Goal: Task Accomplishment & Management: Manage account settings

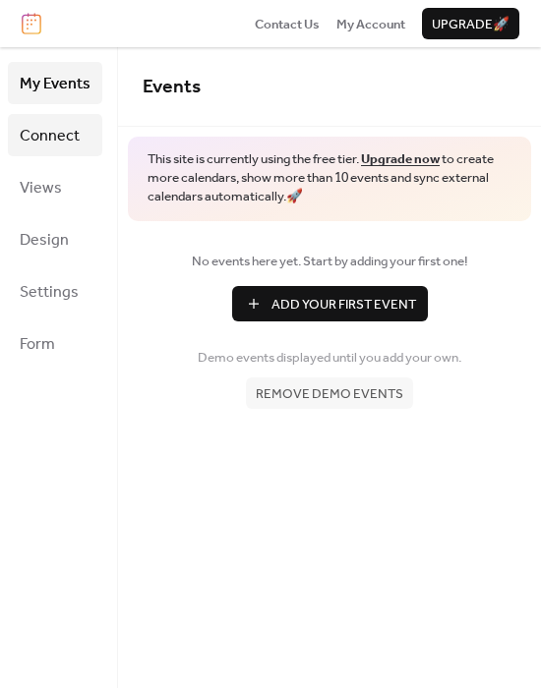
click at [67, 131] on span "Connect" at bounding box center [50, 136] width 60 height 30
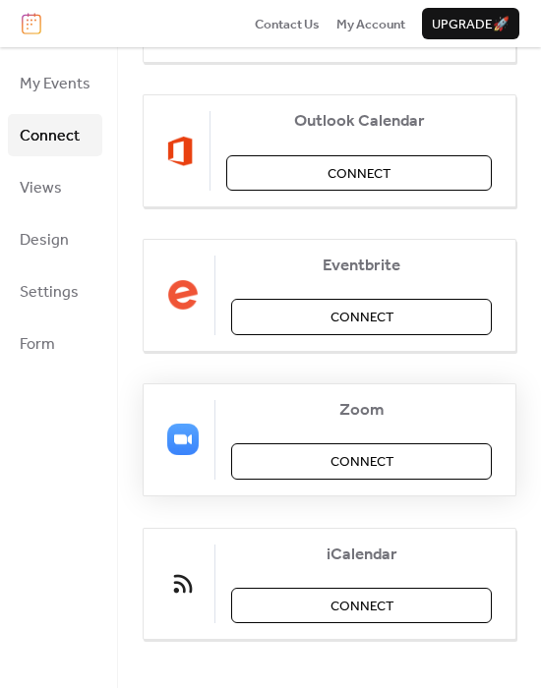
scroll to position [362, 0]
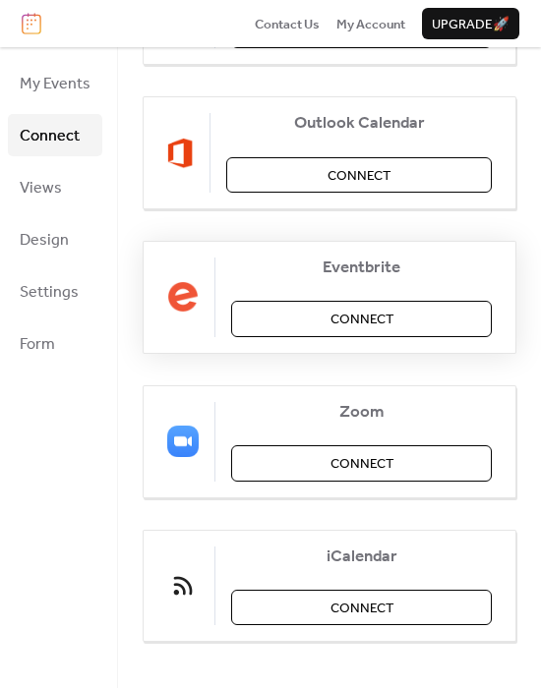
click at [330, 313] on span "Connect" at bounding box center [361, 320] width 63 height 20
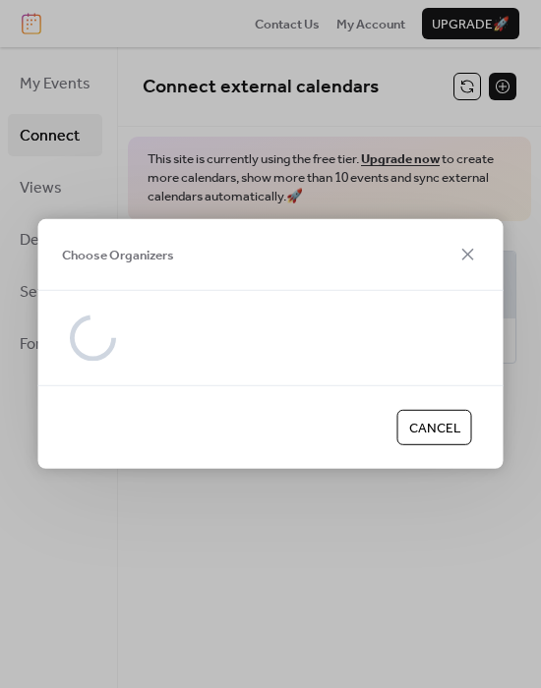
scroll to position [0, 0]
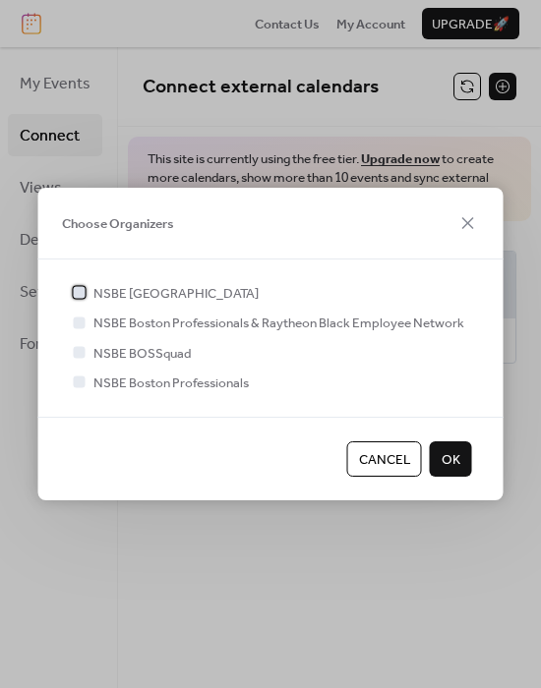
click at [128, 296] on span "NSBE [GEOGRAPHIC_DATA]" at bounding box center [175, 294] width 165 height 20
click at [155, 387] on span "NSBE Boston Professionals" at bounding box center [170, 384] width 155 height 20
click at [104, 380] on span "NSBE Boston Professionals" at bounding box center [170, 384] width 155 height 20
click at [75, 385] on div at bounding box center [80, 383] width 12 height 12
click at [78, 381] on div at bounding box center [80, 383] width 12 height 12
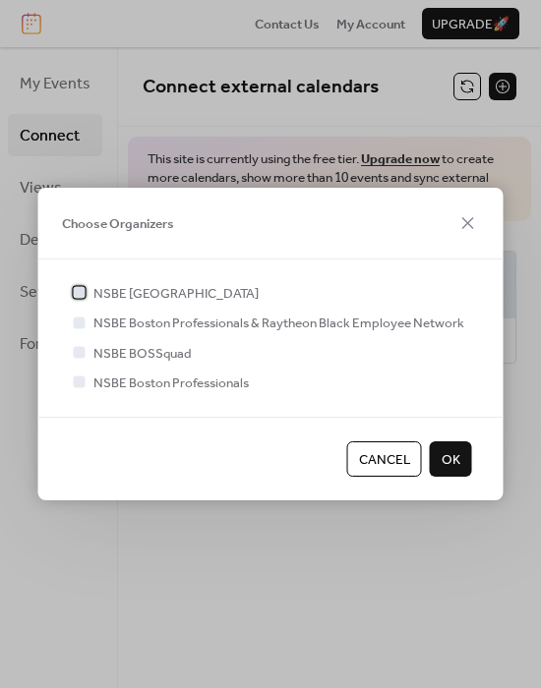
click at [81, 285] on div at bounding box center [80, 293] width 20 height 20
click at [86, 388] on div at bounding box center [80, 383] width 20 height 20
click at [459, 466] on span "OK" at bounding box center [451, 460] width 19 height 20
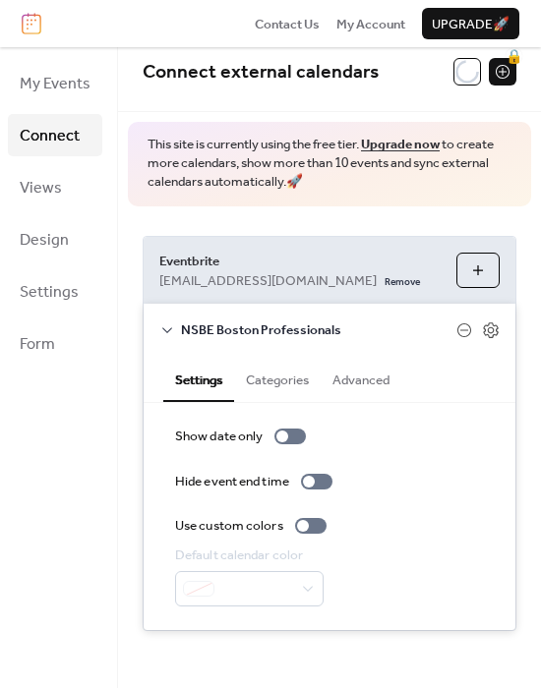
scroll to position [17, 0]
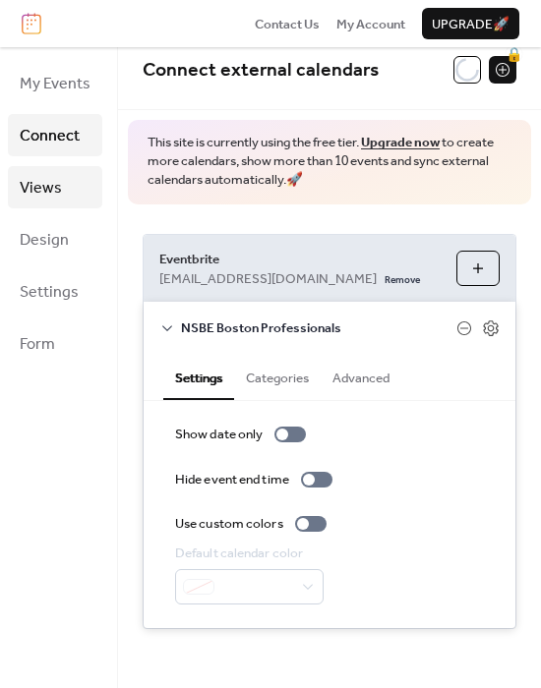
click at [26, 190] on span "Views" at bounding box center [41, 188] width 42 height 30
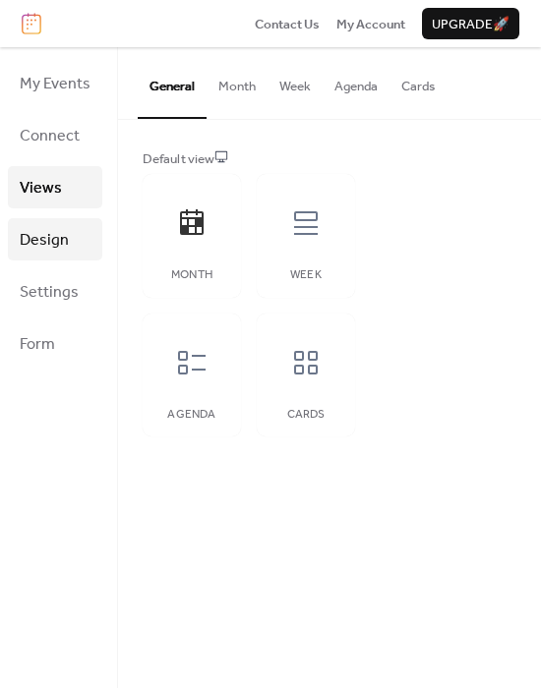
click at [46, 228] on span "Design" at bounding box center [44, 240] width 49 height 30
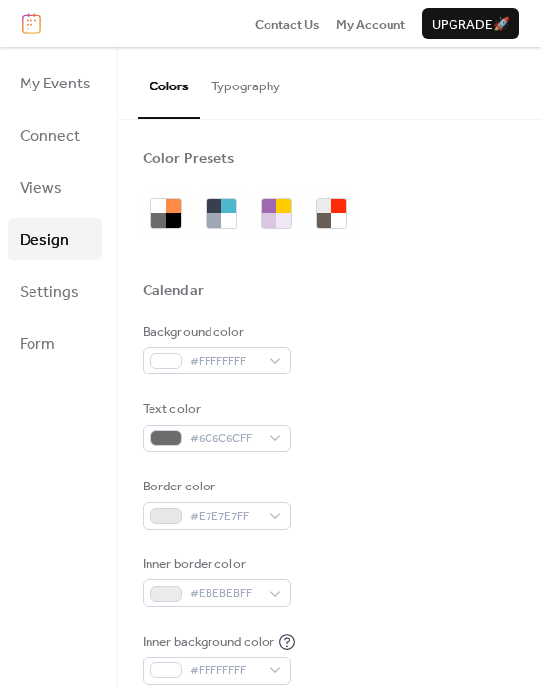
click at [48, 265] on ul "My Events Connect Views Design Settings Form" at bounding box center [55, 213] width 94 height 303
click at [56, 298] on span "Settings" at bounding box center [49, 292] width 59 height 30
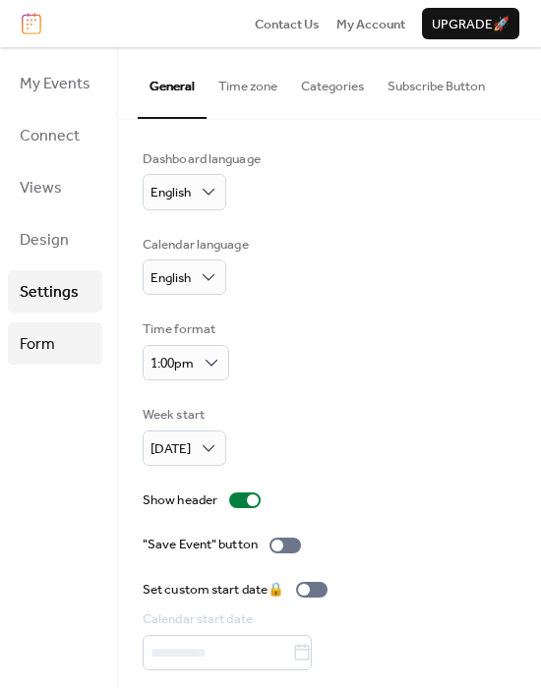
click at [52, 343] on span "Form" at bounding box center [37, 344] width 35 height 30
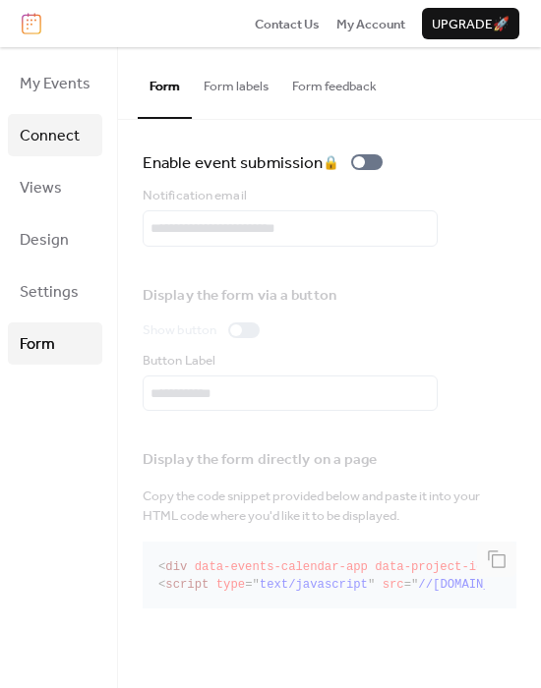
click at [58, 153] on link "Connect" at bounding box center [55, 135] width 94 height 42
